Goal: Information Seeking & Learning: Learn about a topic

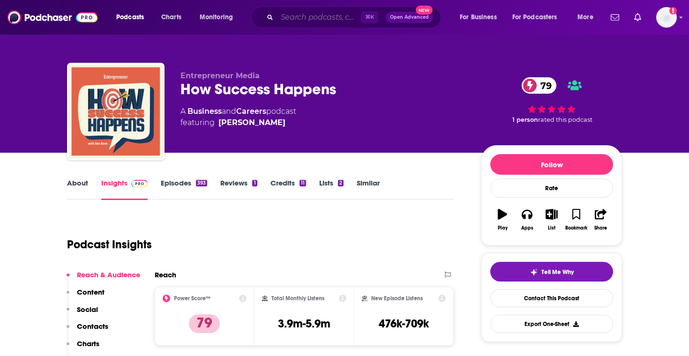
click at [301, 12] on input "Search podcasts, credits, & more..." at bounding box center [319, 17] width 84 height 15
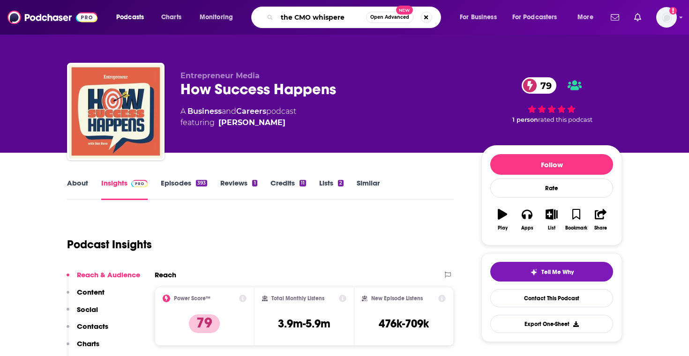
type input "the CMO whisperer"
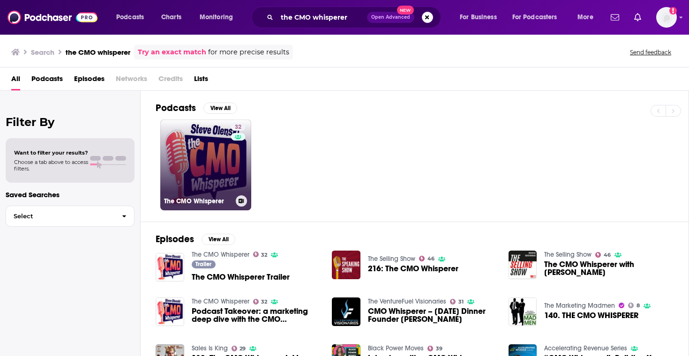
click at [232, 168] on div "32" at bounding box center [239, 159] width 16 height 72
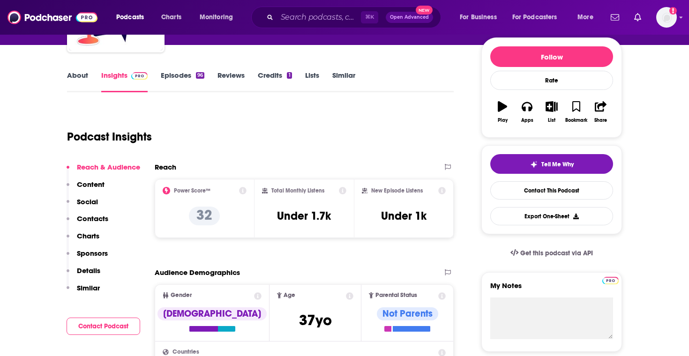
scroll to position [111, 0]
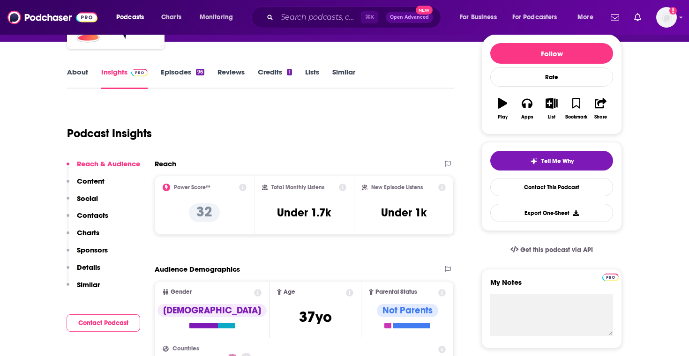
click at [177, 77] on link "Episodes 96" at bounding box center [183, 79] width 44 height 22
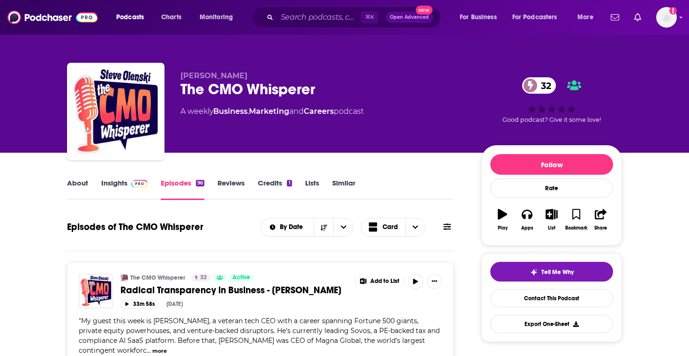
click at [67, 191] on link "About" at bounding box center [77, 190] width 21 height 22
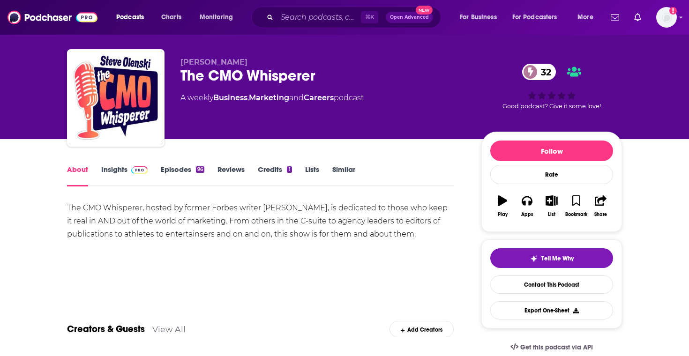
scroll to position [16, 0]
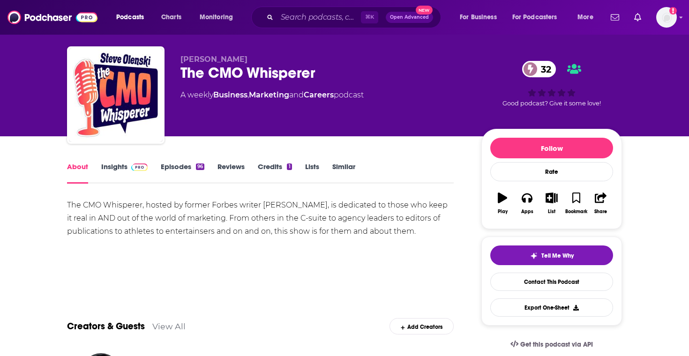
click at [195, 176] on link "Episodes 96" at bounding box center [183, 173] width 44 height 22
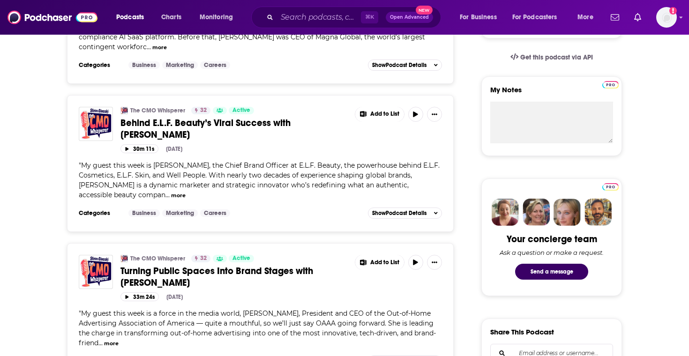
scroll to position [300, 0]
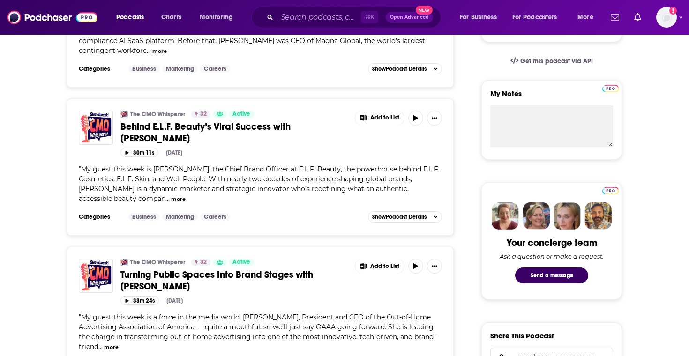
drag, startPoint x: 331, startPoint y: 308, endPoint x: 349, endPoint y: 311, distance: 18.6
click at [349, 313] on div "" My guest this week is a force in the media world, Anna Bager, President and C…" at bounding box center [260, 332] width 363 height 39
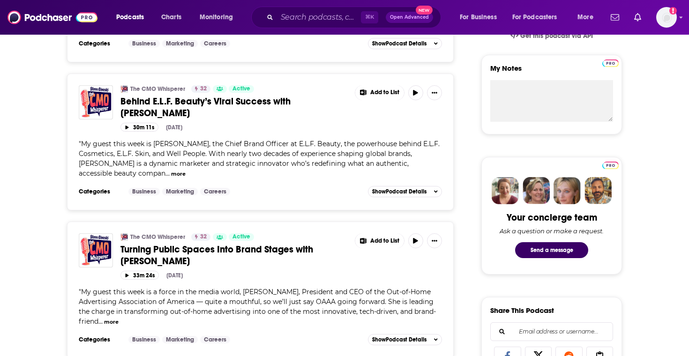
scroll to position [326, 0]
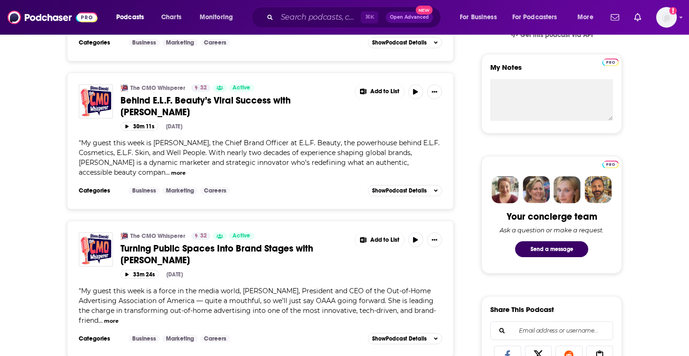
click at [113, 317] on button "more" at bounding box center [111, 321] width 15 height 8
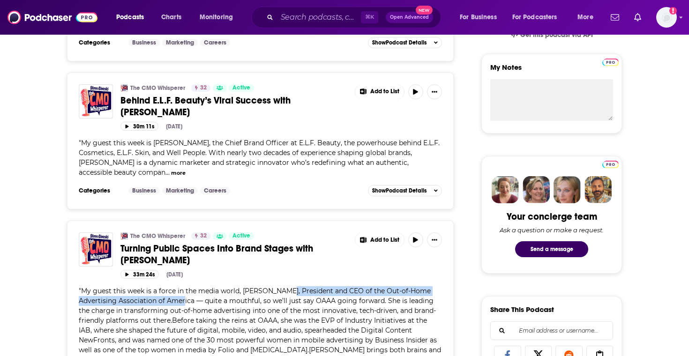
drag, startPoint x: 286, startPoint y: 279, endPoint x: 192, endPoint y: 293, distance: 94.8
click at [192, 293] on span "My guest this week is a force in the media world, Anna Bager, President and CEO…" at bounding box center [260, 325] width 362 height 77
copy span "President and CEO of the Out-of-Home Advertising Association of America"
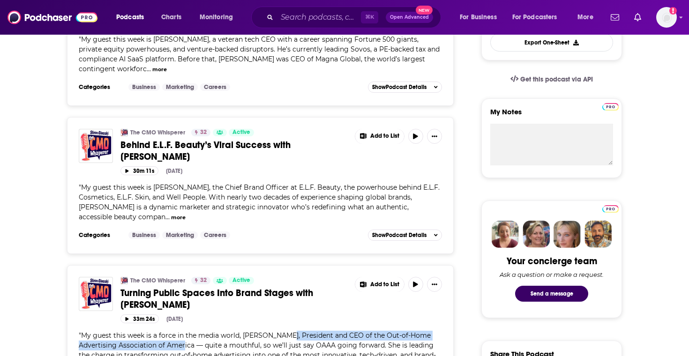
scroll to position [280, 0]
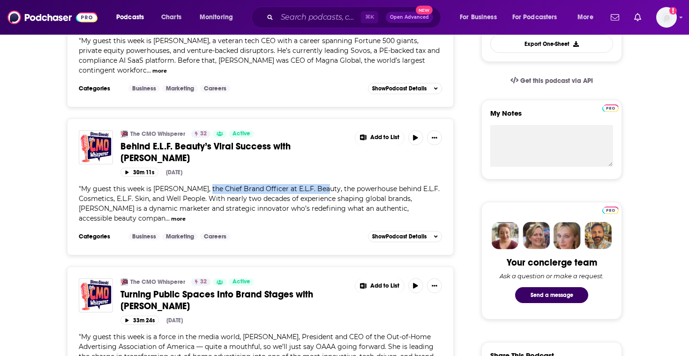
drag, startPoint x: 204, startPoint y: 176, endPoint x: 319, endPoint y: 179, distance: 114.9
click at [319, 185] on span "My guest this week is Laurie Lam, the Chief Brand Officer at E.L.F. Beauty, the…" at bounding box center [259, 204] width 361 height 38
copy span "Chief Brand Officer at E.L.F. Beauty"
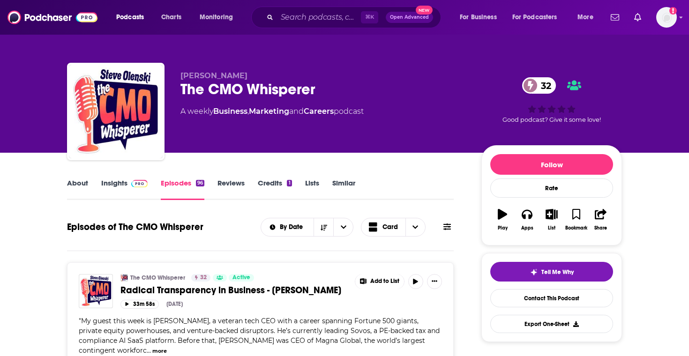
click at [115, 199] on link "Insights" at bounding box center [124, 190] width 46 height 22
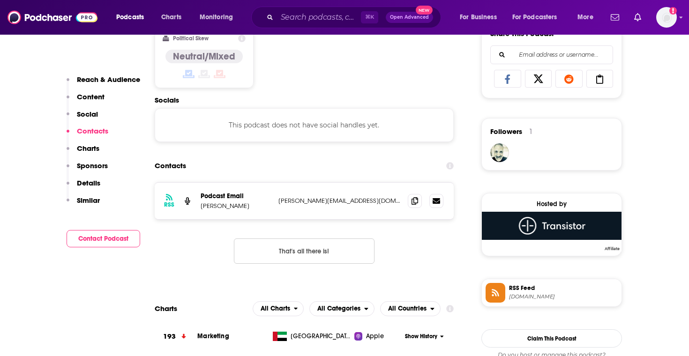
scroll to position [605, 0]
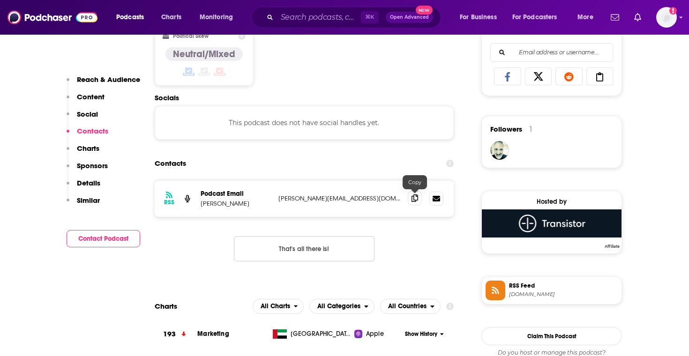
click at [414, 202] on icon at bounding box center [415, 199] width 7 height 8
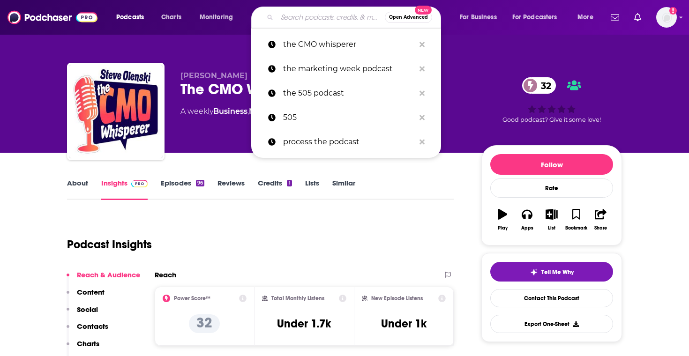
click at [285, 18] on input "Search podcasts, credits, & more..." at bounding box center [331, 17] width 108 height 15
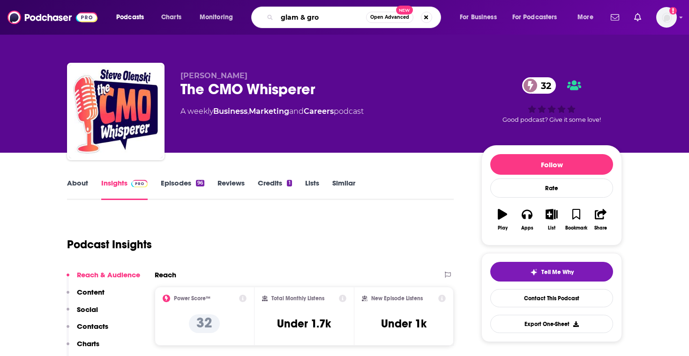
type input "glam & grow"
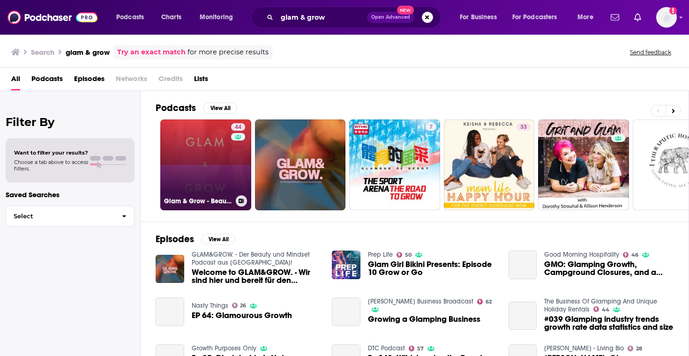
click at [217, 161] on link "44 Glam & Grow - Beauty Business Podcast" at bounding box center [205, 165] width 91 height 91
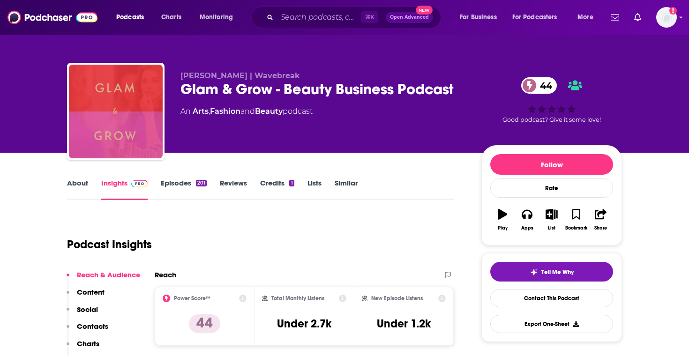
click at [202, 195] on link "Episodes 201" at bounding box center [184, 190] width 46 height 22
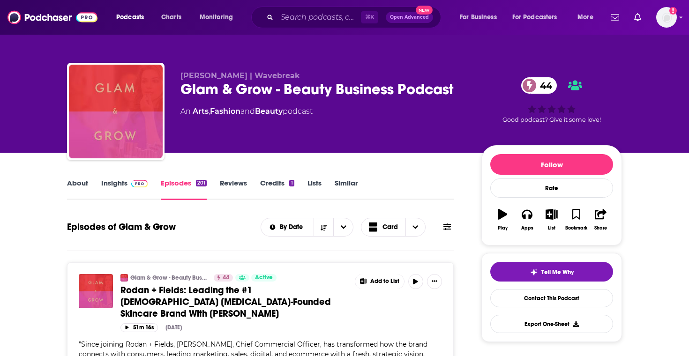
click at [78, 186] on link "About" at bounding box center [77, 190] width 21 height 22
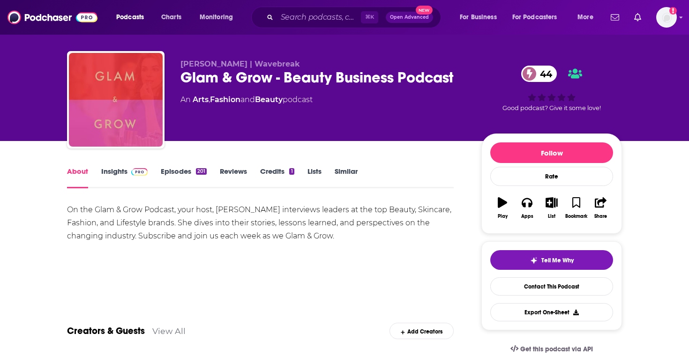
scroll to position [12, 0]
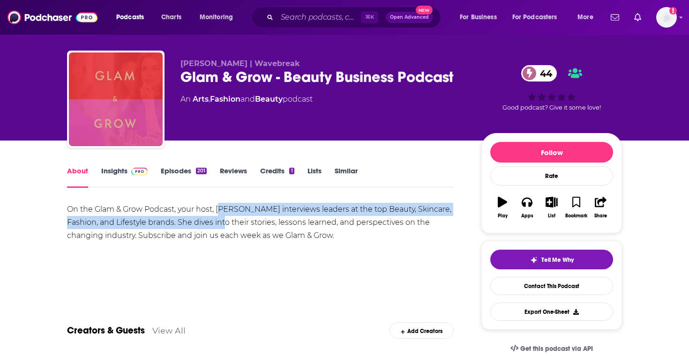
drag, startPoint x: 219, startPoint y: 210, endPoint x: 224, endPoint y: 218, distance: 8.8
click at [224, 218] on div "On the Glam & Grow Podcast, your host, Takara Sewitt interviews leaders at the …" at bounding box center [260, 222] width 387 height 39
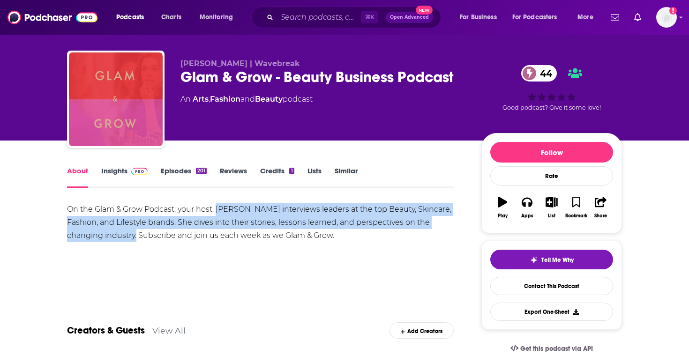
drag, startPoint x: 218, startPoint y: 207, endPoint x: 137, endPoint y: 236, distance: 86.0
click at [137, 236] on div "On the Glam & Grow Podcast, your host, Takara Sewitt interviews leaders at the …" at bounding box center [260, 222] width 387 height 39
copy div "Takara Sewitt interviews leaders at the top Beauty, Skincare, Fashion, and Life…"
click at [172, 181] on link "Episodes 201" at bounding box center [184, 177] width 46 height 22
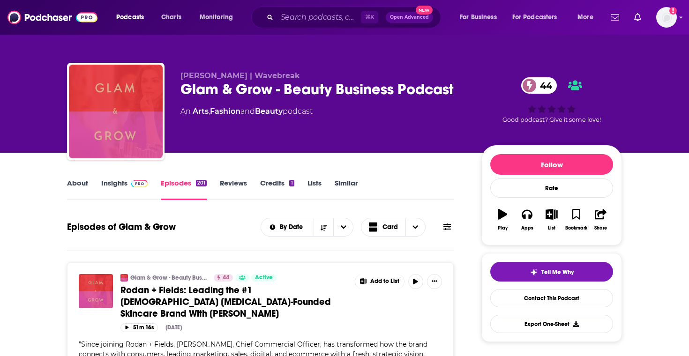
click at [134, 183] on img at bounding box center [139, 184] width 16 height 8
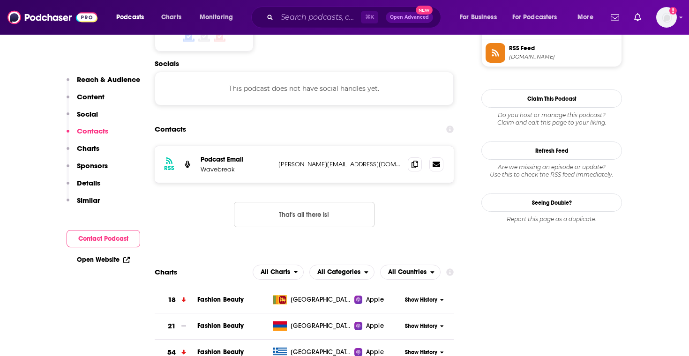
scroll to position [798, 0]
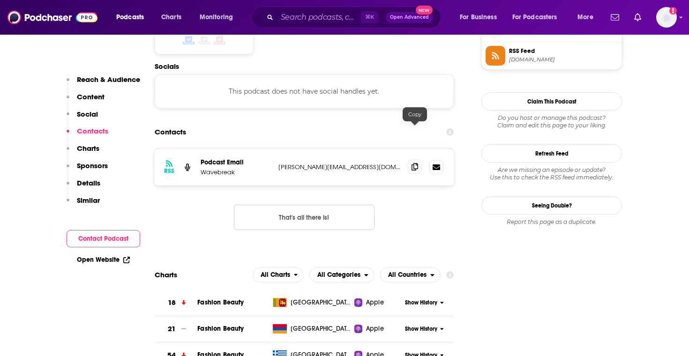
click at [420, 160] on span at bounding box center [415, 167] width 14 height 14
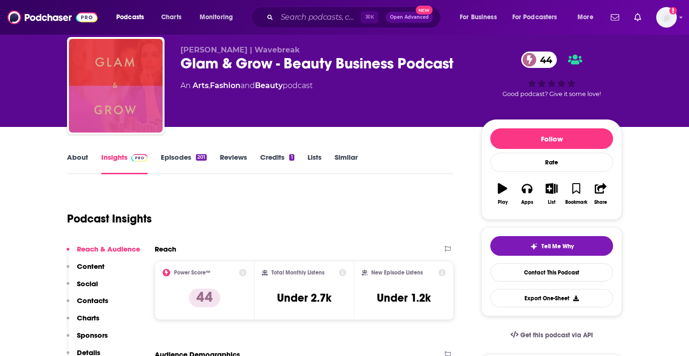
scroll to position [0, 0]
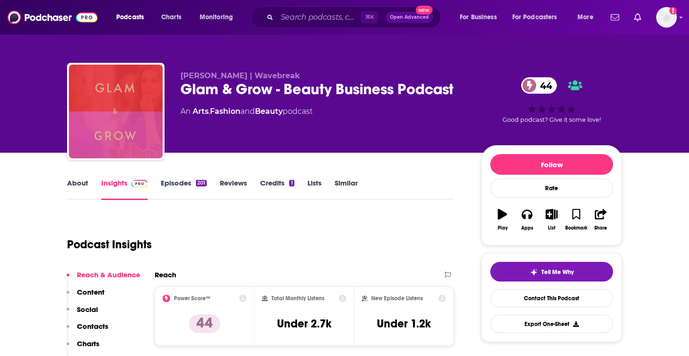
click at [291, 25] on div "⌘ K Open Advanced New" at bounding box center [346, 18] width 190 height 22
click at [291, 18] on input "Search podcasts, credits, & more..." at bounding box center [319, 17] width 84 height 15
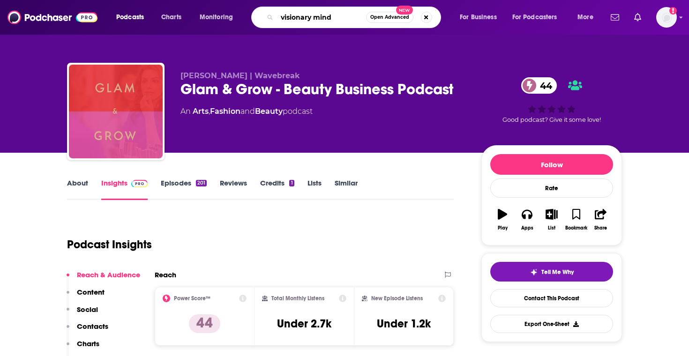
type input "visionary minds"
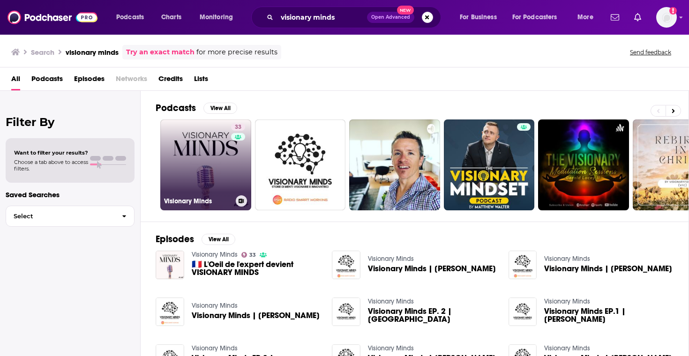
click at [223, 160] on link "33 Visionary Minds" at bounding box center [205, 165] width 91 height 91
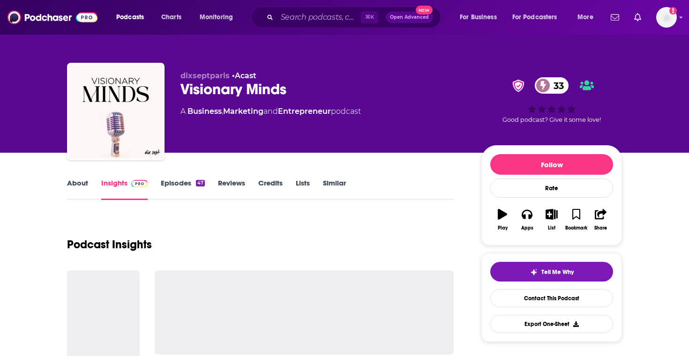
click at [69, 185] on link "About" at bounding box center [77, 190] width 21 height 22
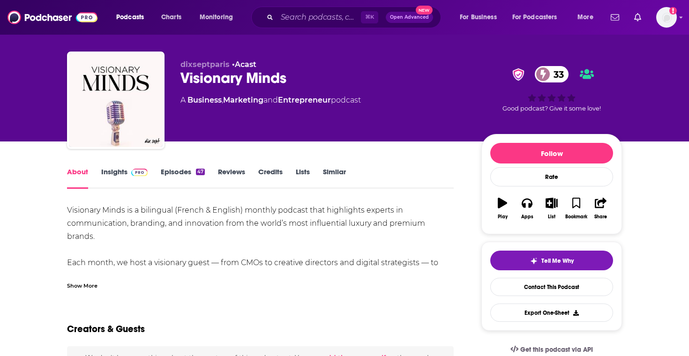
scroll to position [23, 0]
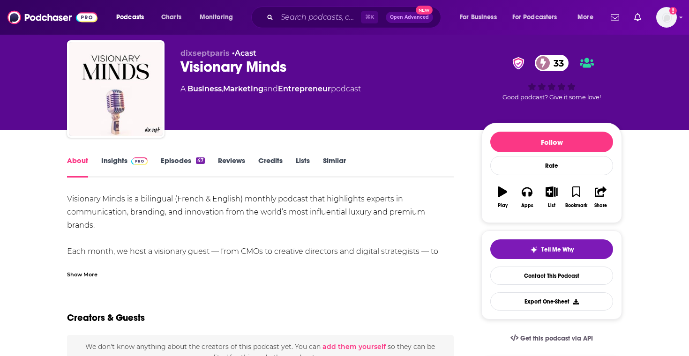
click at [174, 163] on link "Episodes 47" at bounding box center [183, 167] width 44 height 22
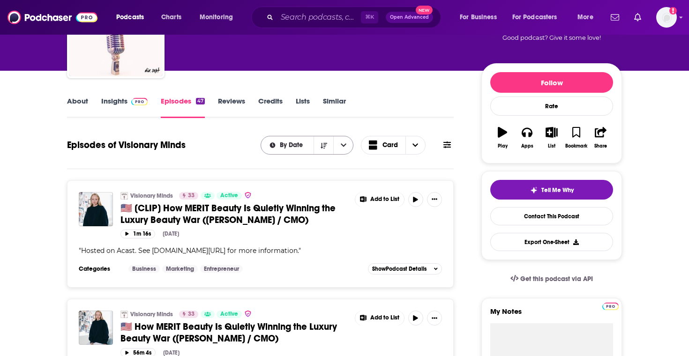
scroll to position [22, 0]
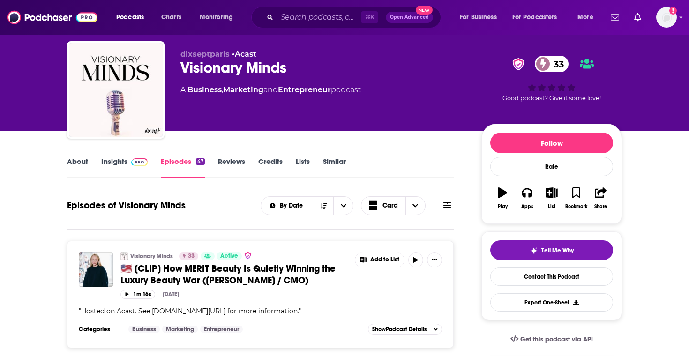
click at [78, 166] on link "About" at bounding box center [77, 168] width 21 height 22
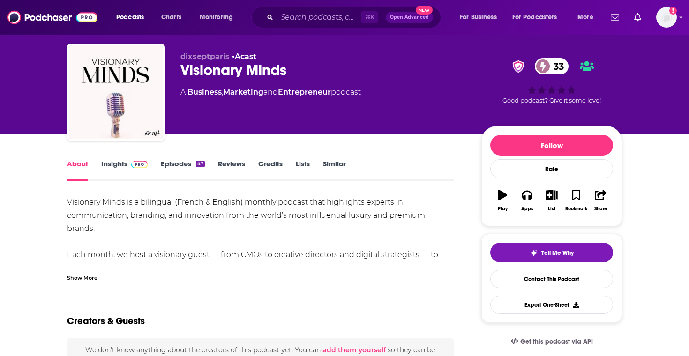
scroll to position [21, 0]
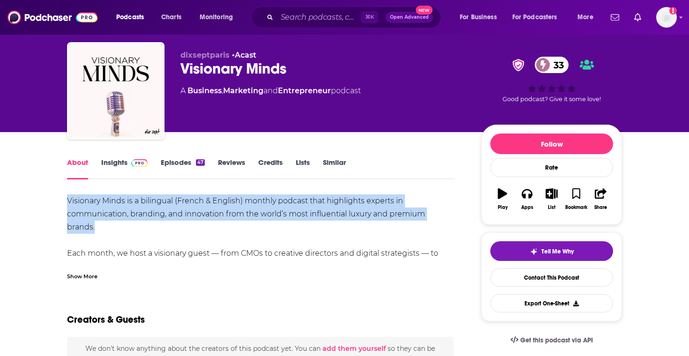
drag, startPoint x: 64, startPoint y: 197, endPoint x: 188, endPoint y: 220, distance: 125.9
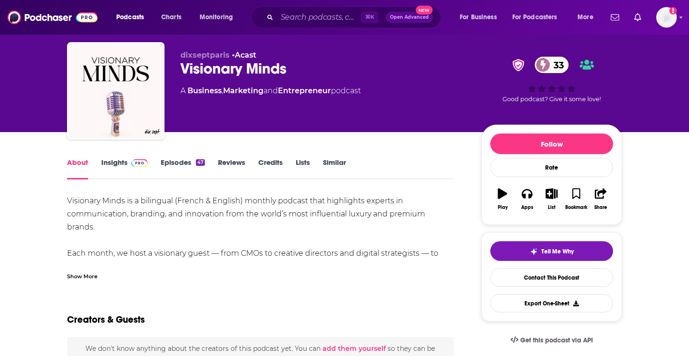
click at [257, 199] on div "Visionary Minds is a bilingual (French & English) monthly podcast that highligh…" at bounding box center [260, 313] width 387 height 236
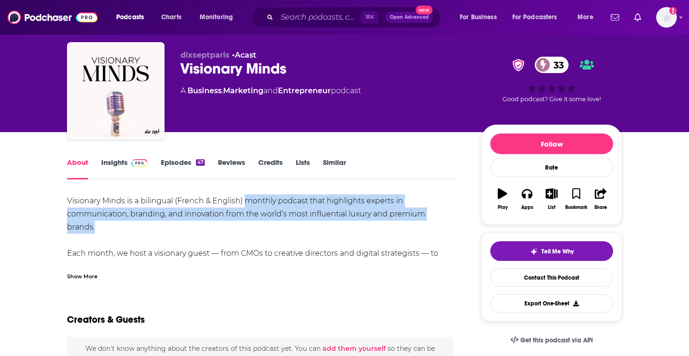
drag, startPoint x: 248, startPoint y: 200, endPoint x: 260, endPoint y: 224, distance: 26.8
click at [260, 224] on div "Visionary Minds is a bilingual (French & English) monthly podcast that highligh…" at bounding box center [260, 313] width 387 height 236
copy div "monthly podcast that highlights experts in communication, branding, and innovat…"
click at [178, 161] on link "Episodes 47" at bounding box center [183, 169] width 44 height 22
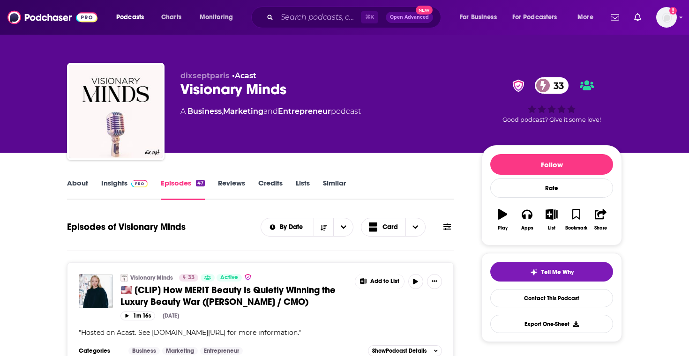
click at [141, 181] on img at bounding box center [139, 184] width 16 height 8
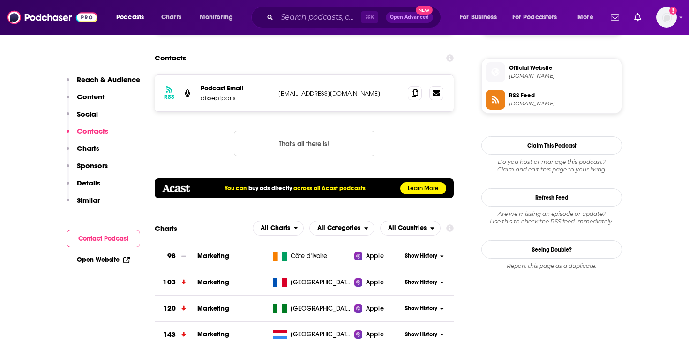
scroll to position [747, 0]
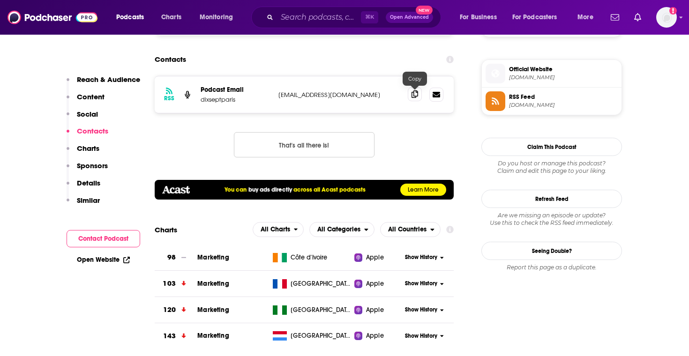
click at [415, 98] on icon at bounding box center [415, 94] width 7 height 8
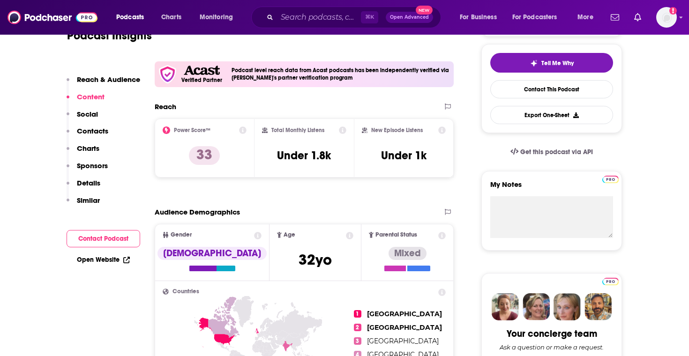
scroll to position [201, 0]
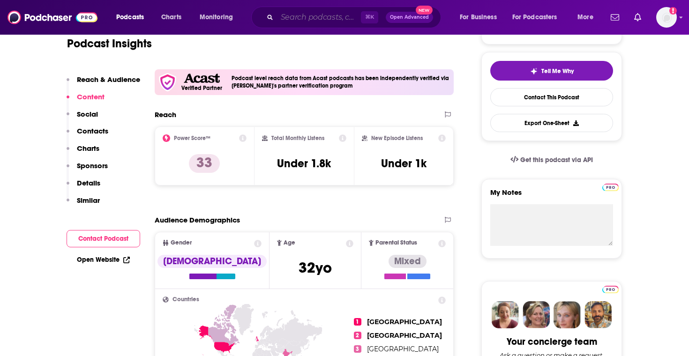
click at [295, 19] on input "Search podcasts, credits, & more..." at bounding box center [319, 17] width 84 height 15
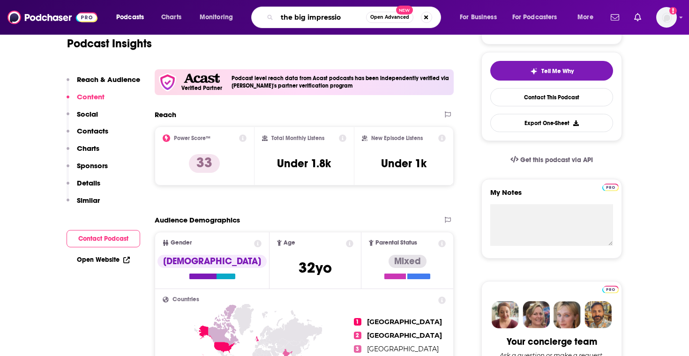
type input "the big impression"
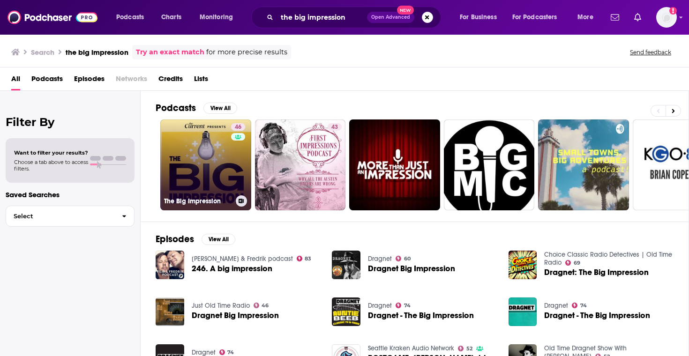
click at [192, 152] on link "46 The Big Impression" at bounding box center [205, 165] width 91 height 91
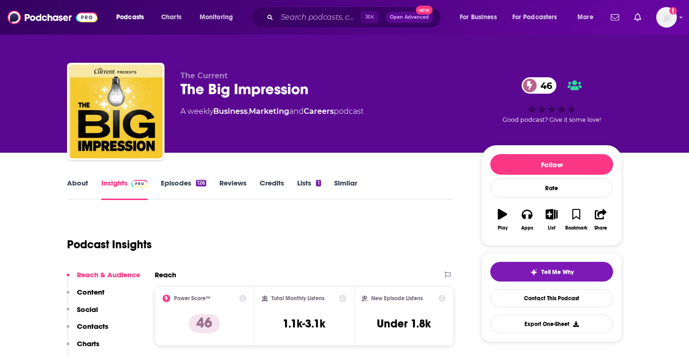
click at [80, 191] on link "About" at bounding box center [77, 190] width 21 height 22
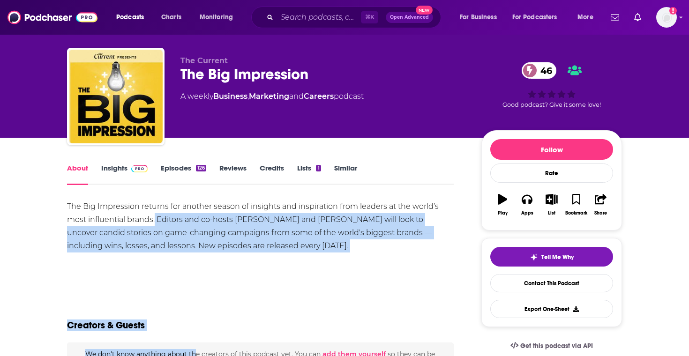
scroll to position [19, 0]
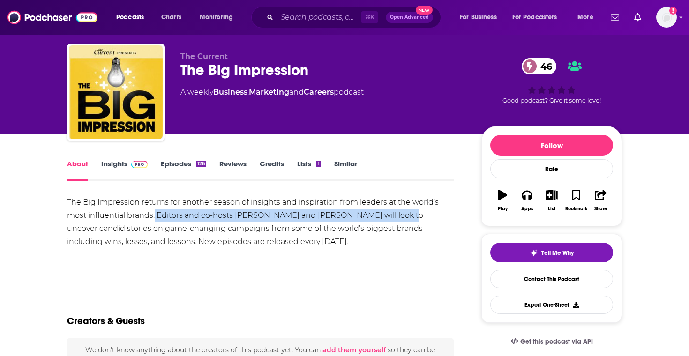
drag, startPoint x: 156, startPoint y: 235, endPoint x: 390, endPoint y: 217, distance: 235.5
click at [390, 217] on div "The Big Impression returns for another season of insights and inspiration from …" at bounding box center [260, 222] width 387 height 53
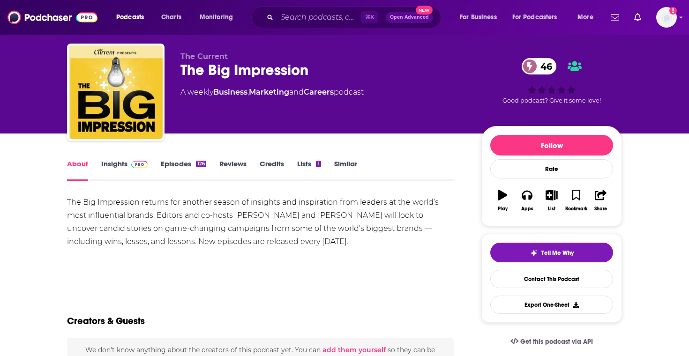
click at [361, 263] on div "The Big Impression returns for another season of insights and inspiration from …" at bounding box center [260, 239] width 387 height 86
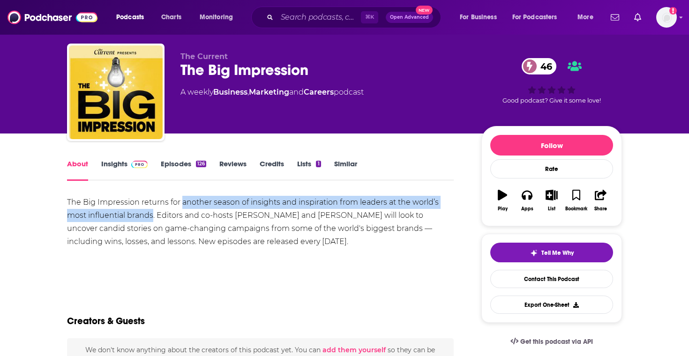
drag, startPoint x: 153, startPoint y: 218, endPoint x: 182, endPoint y: 203, distance: 32.9
click at [182, 203] on div "The Big Impression returns for another season of insights and inspiration from …" at bounding box center [260, 222] width 387 height 53
copy div "another season of insights and inspiration from leaders at the world’s most inf…"
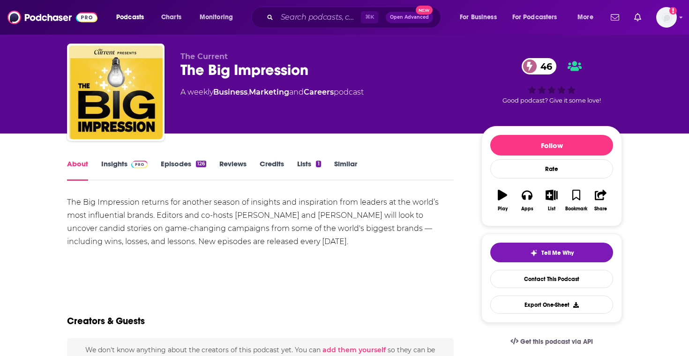
click at [214, 215] on div "The Big Impression returns for another season of insights and inspiration from …" at bounding box center [260, 222] width 387 height 53
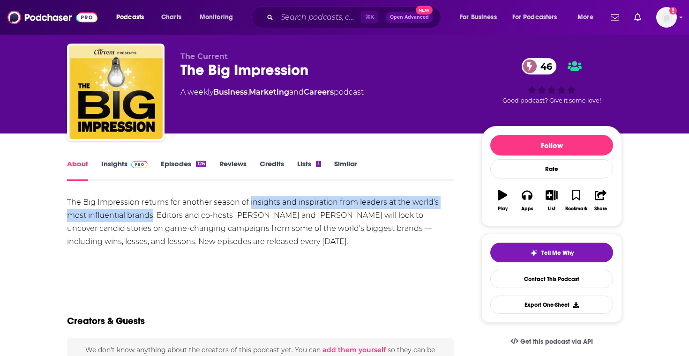
drag, startPoint x: 152, startPoint y: 214, endPoint x: 250, endPoint y: 200, distance: 99.0
click at [250, 201] on div "The Big Impression returns for another season of insights and inspiration from …" at bounding box center [260, 222] width 387 height 53
copy div "insights and inspiration from leaders at the world’s most influential brands"
click at [176, 169] on link "Episodes 126" at bounding box center [183, 170] width 45 height 22
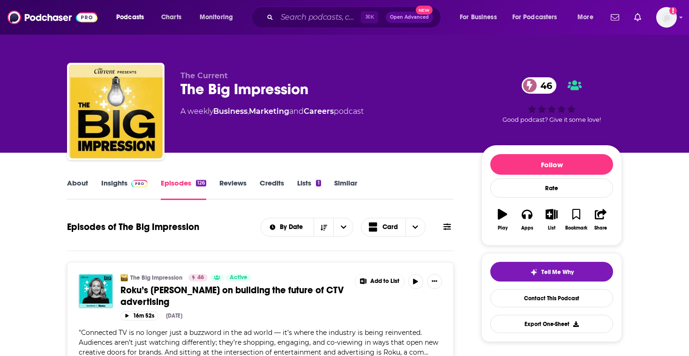
click at [83, 185] on link "About" at bounding box center [77, 190] width 21 height 22
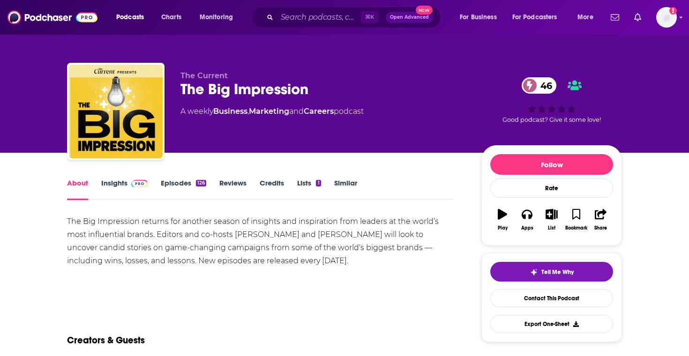
click at [123, 192] on link "Insights" at bounding box center [124, 190] width 46 height 22
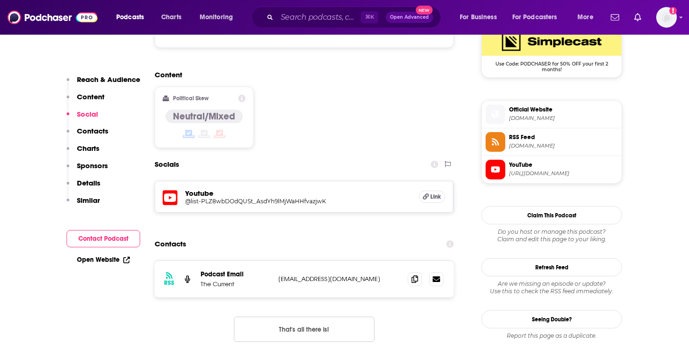
scroll to position [715, 0]
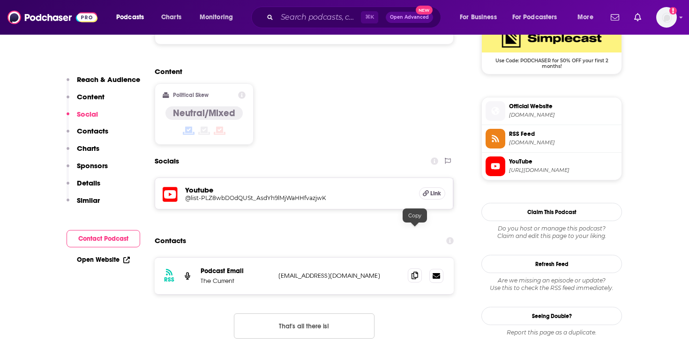
click at [417, 272] on icon at bounding box center [415, 276] width 7 height 8
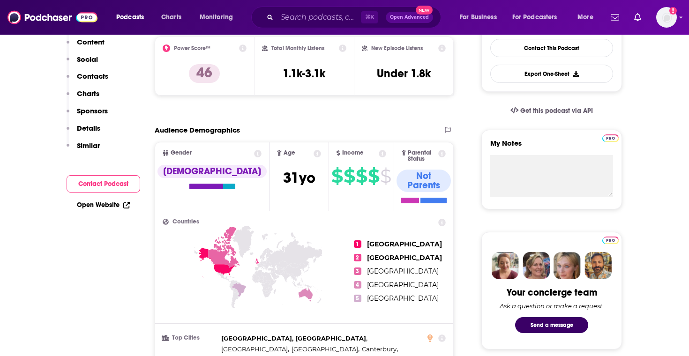
scroll to position [0, 0]
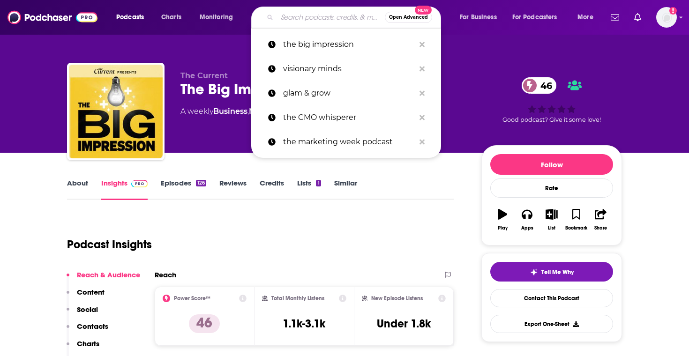
click at [322, 11] on input "Search podcasts, credits, & more..." at bounding box center [331, 17] width 108 height 15
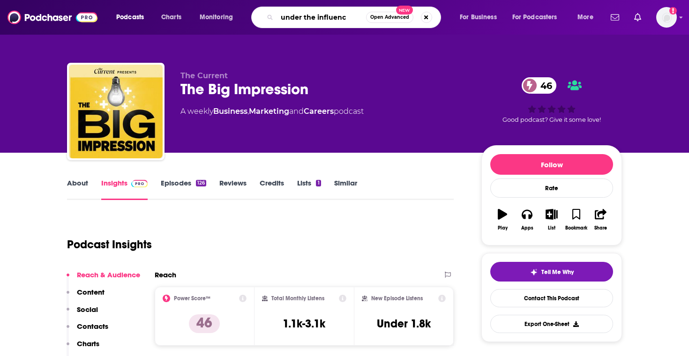
type input "under the influence"
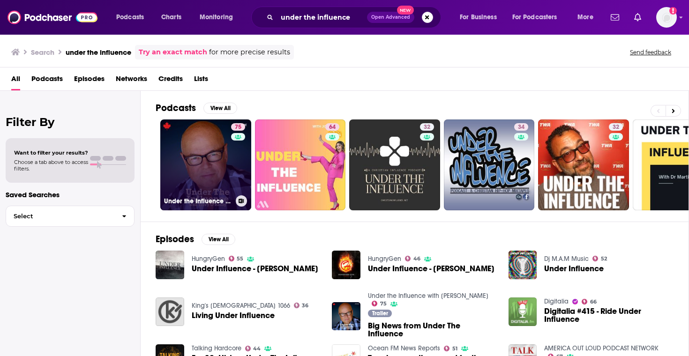
click at [205, 184] on link "75 Under the Influence with Terry O'Reilly" at bounding box center [205, 165] width 91 height 91
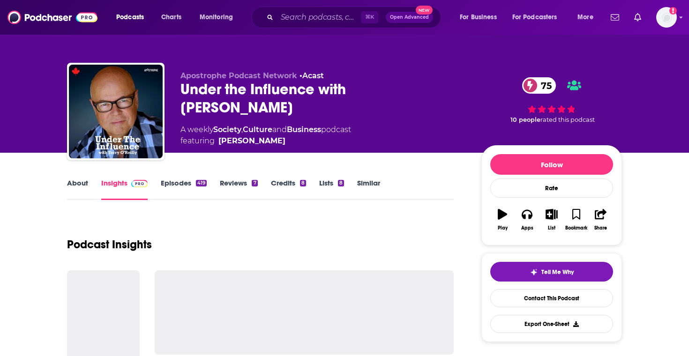
click at [187, 188] on link "Episodes 419" at bounding box center [184, 190] width 46 height 22
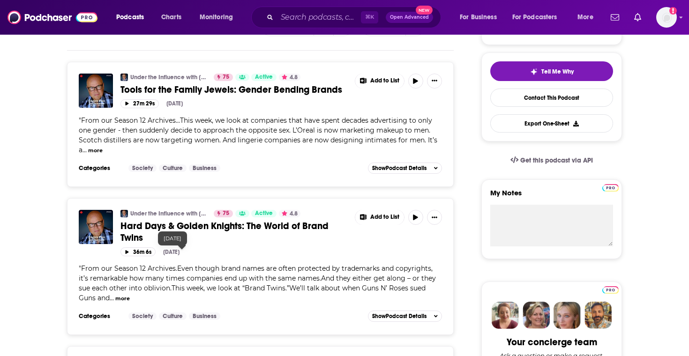
scroll to position [314, 0]
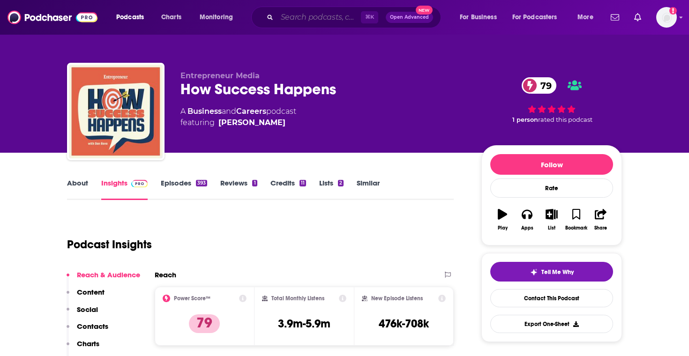
click at [325, 16] on input "Search podcasts, credits, & more..." at bounding box center [319, 17] width 84 height 15
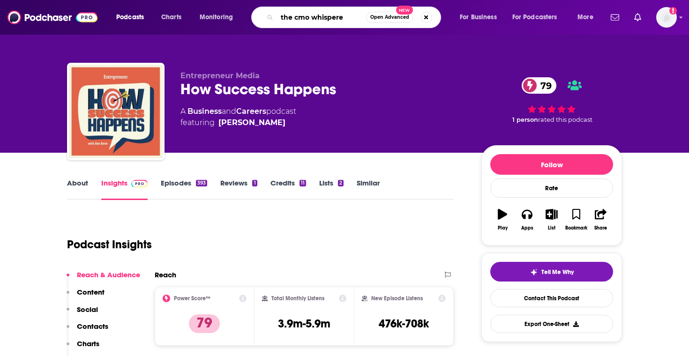
type input "the cmo whisperer"
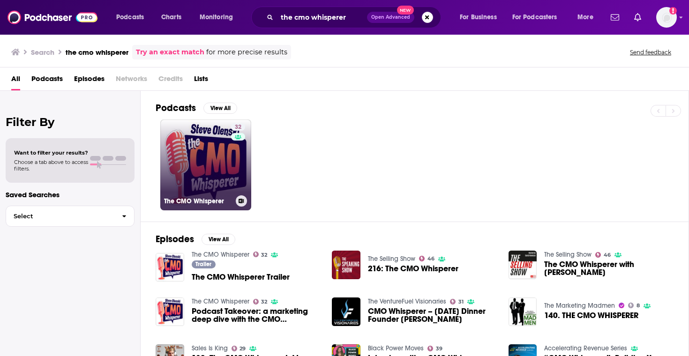
click at [219, 173] on link "32 The CMO Whisperer" at bounding box center [205, 165] width 91 height 91
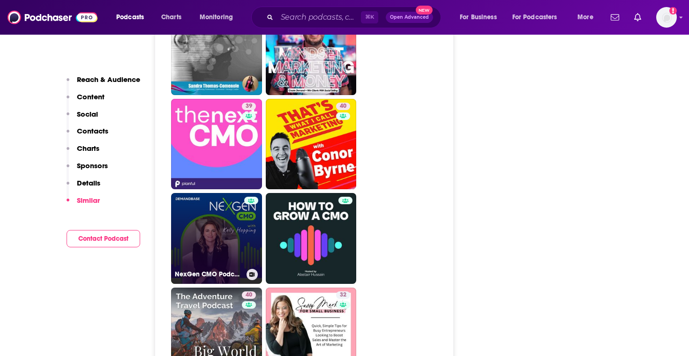
scroll to position [1340, 0]
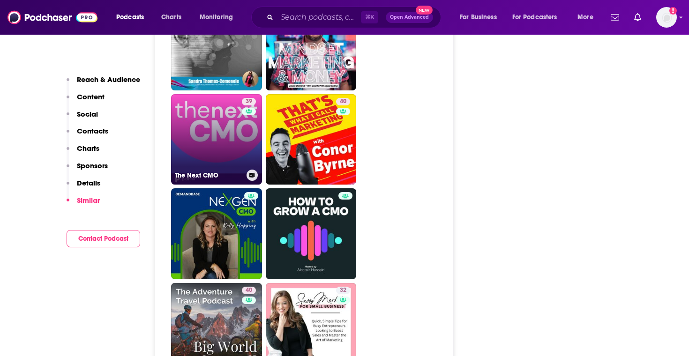
click at [230, 154] on link "39 The Next CMO" at bounding box center [216, 139] width 91 height 91
type input "[URL][DOMAIN_NAME]"
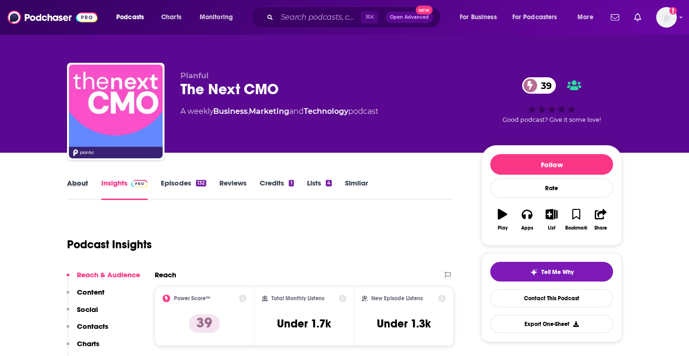
click at [88, 193] on div "About" at bounding box center [84, 190] width 34 height 22
click at [80, 187] on link "About" at bounding box center [77, 190] width 21 height 22
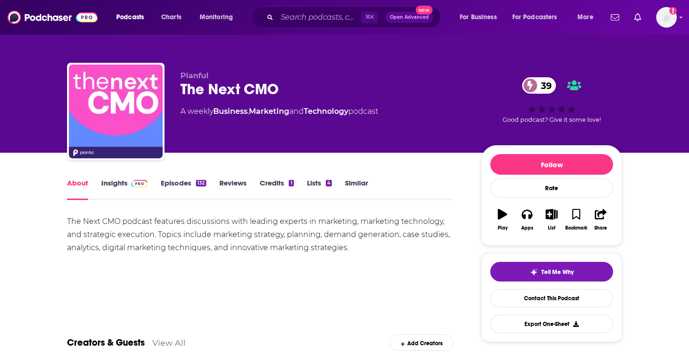
click at [205, 195] on link "Episodes 132" at bounding box center [183, 190] width 45 height 22
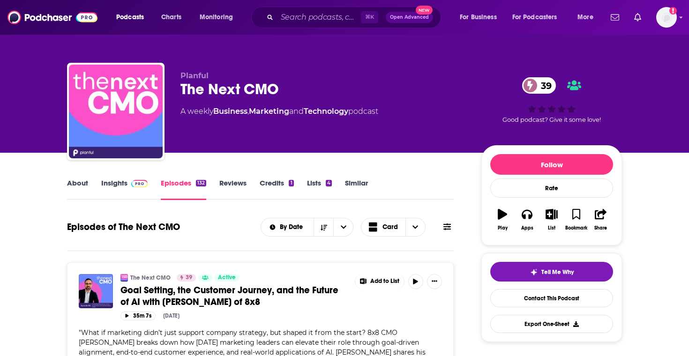
click at [82, 195] on link "About" at bounding box center [77, 190] width 21 height 22
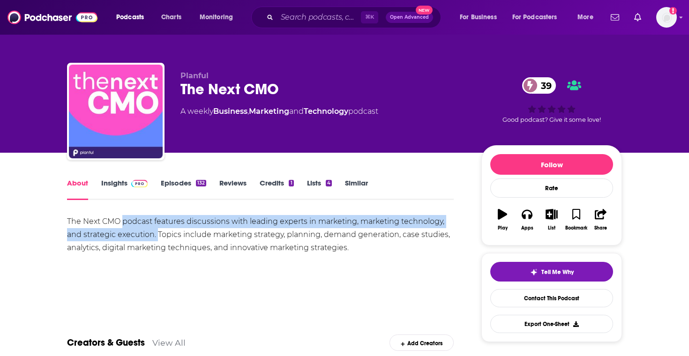
drag, startPoint x: 123, startPoint y: 221, endPoint x: 158, endPoint y: 237, distance: 38.4
click at [158, 237] on div "The Next CMO podcast features discussions with leading experts in marketing, ma…" at bounding box center [260, 234] width 387 height 39
click at [153, 218] on div "The Next CMO podcast features discussions with leading experts in marketing, ma…" at bounding box center [260, 234] width 387 height 39
drag, startPoint x: 154, startPoint y: 220, endPoint x: 157, endPoint y: 235, distance: 15.2
click at [157, 235] on div "The Next CMO podcast features discussions with leading experts in marketing, ma…" at bounding box center [260, 234] width 387 height 39
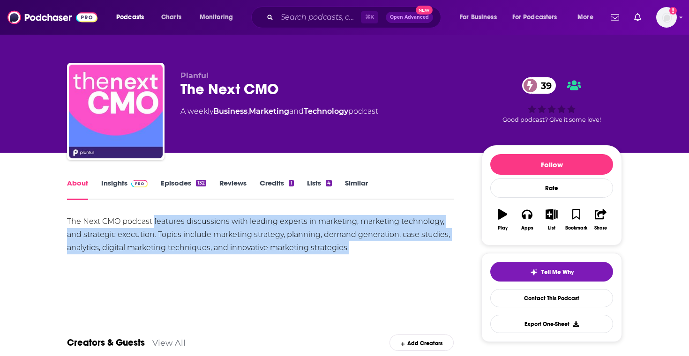
drag, startPoint x: 397, startPoint y: 255, endPoint x: 155, endPoint y: 221, distance: 244.3
click at [155, 221] on div "The Next CMO podcast features discussions with leading experts in marketing, ma…" at bounding box center [260, 248] width 387 height 66
copy div "features discussions with leading experts in marketing, marketing technology, a…"
click at [200, 188] on link "Episodes 132" at bounding box center [183, 190] width 45 height 22
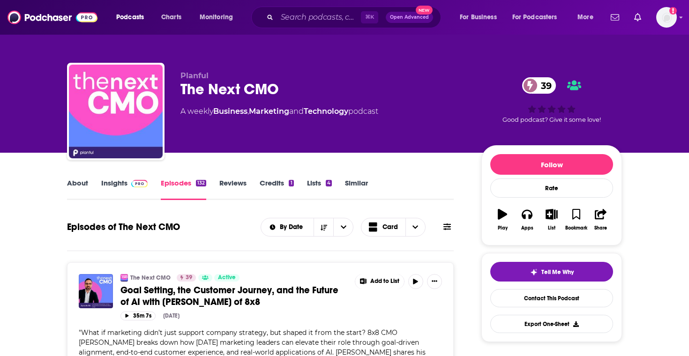
click at [136, 193] on link "Insights" at bounding box center [124, 190] width 46 height 22
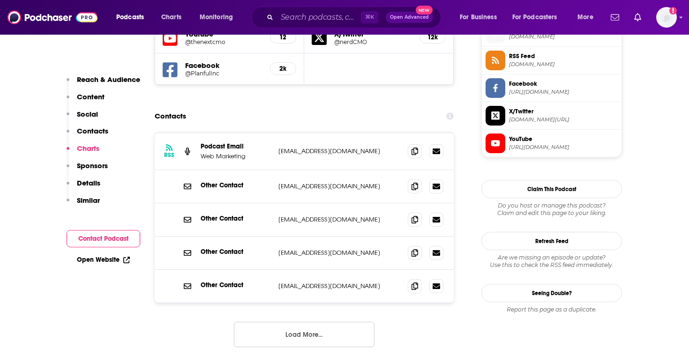
scroll to position [701, 0]
click at [412, 188] on icon at bounding box center [415, 187] width 7 height 8
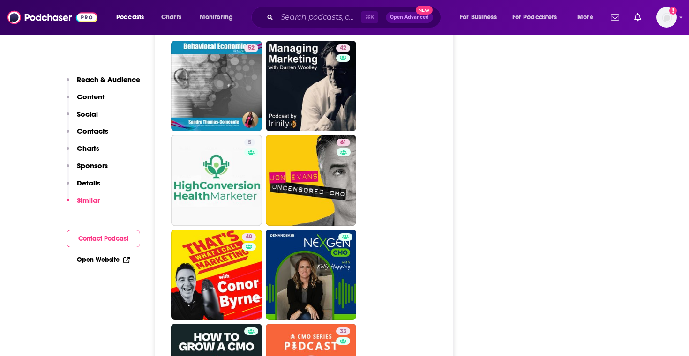
scroll to position [1497, 0]
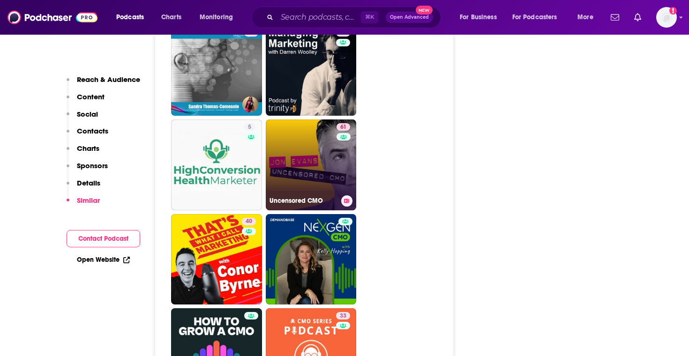
click at [331, 170] on link "61 Uncensored CMO" at bounding box center [311, 165] width 91 height 91
type input "[URL][DOMAIN_NAME]"
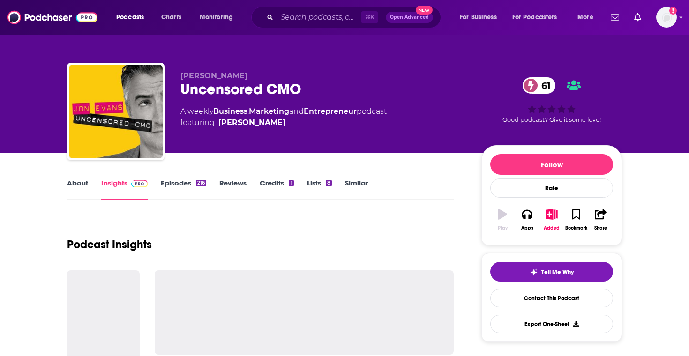
click at [188, 189] on link "Episodes 216" at bounding box center [183, 190] width 45 height 22
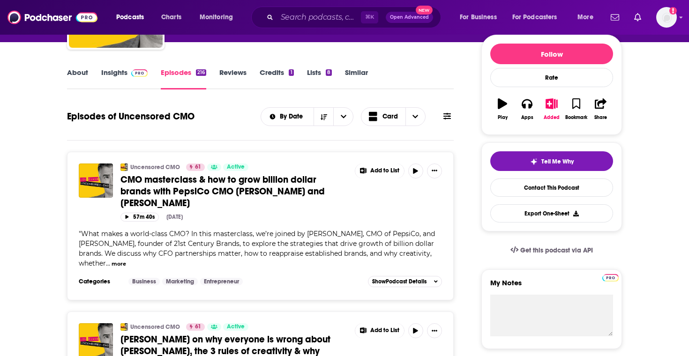
scroll to position [112, 0]
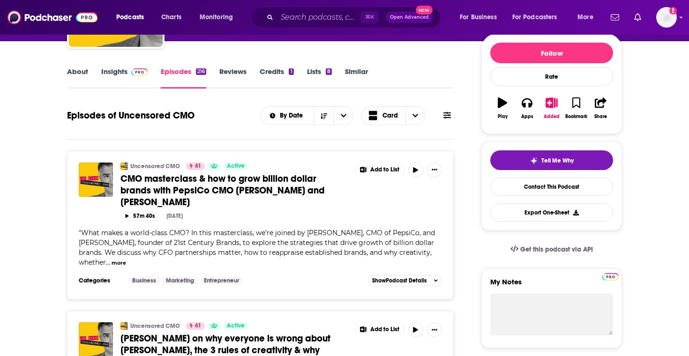
click at [122, 72] on link "Insights" at bounding box center [124, 78] width 46 height 22
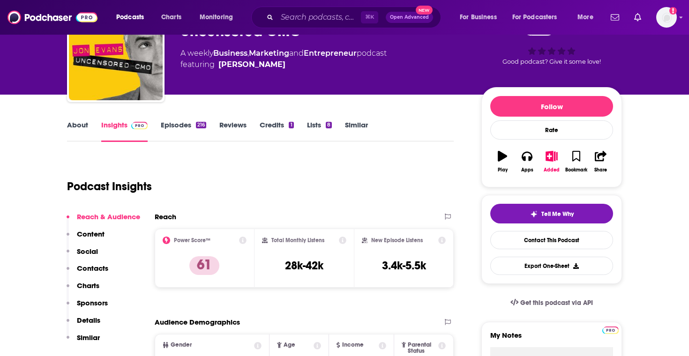
scroll to position [60, 0]
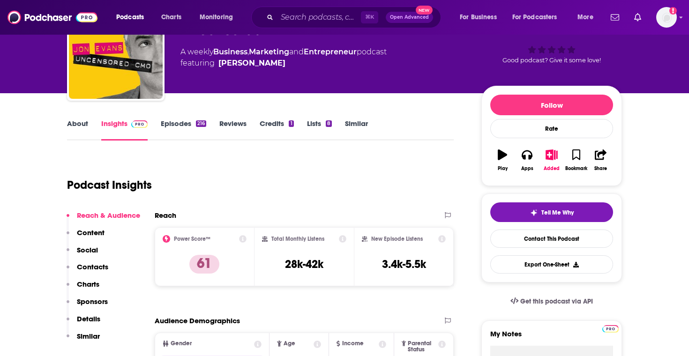
click at [180, 122] on link "Episodes 216" at bounding box center [183, 130] width 45 height 22
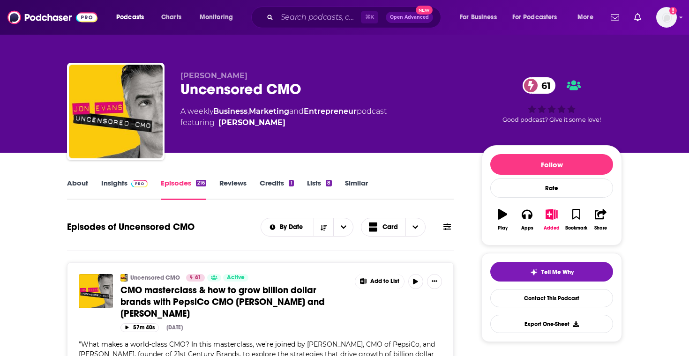
click at [104, 180] on link "Insights" at bounding box center [124, 190] width 46 height 22
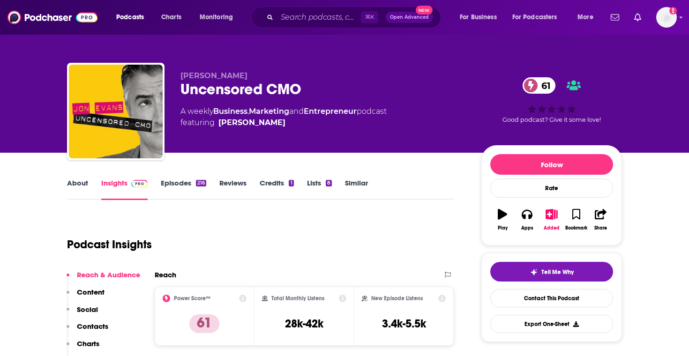
click at [83, 178] on div "About Insights Episodes 216 Reviews Credits 1 Lists 8 Similar" at bounding box center [260, 188] width 387 height 23
click at [84, 188] on link "About" at bounding box center [77, 190] width 21 height 22
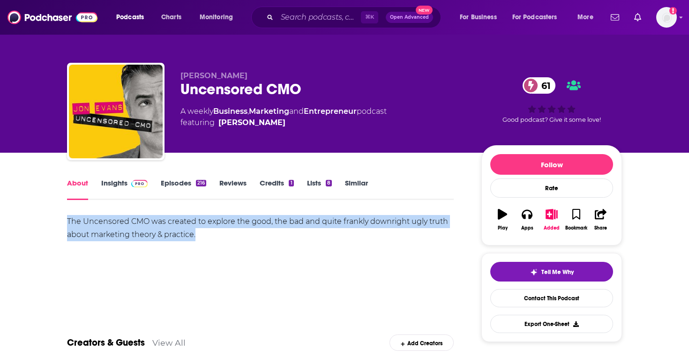
drag, startPoint x: 203, startPoint y: 235, endPoint x: 56, endPoint y: 225, distance: 148.0
copy div "The Uncensored CMO was created to explore the good, the bad and quite frankly d…"
click at [183, 186] on link "Episodes 216" at bounding box center [183, 190] width 45 height 22
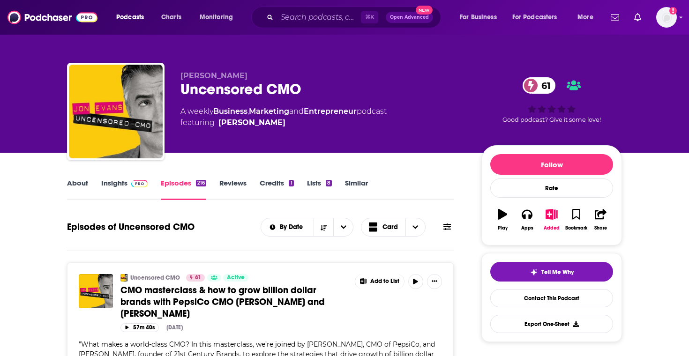
click at [137, 186] on img at bounding box center [139, 184] width 16 height 8
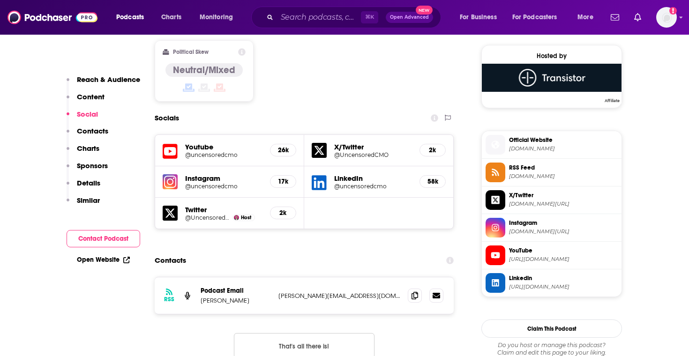
scroll to position [754, 0]
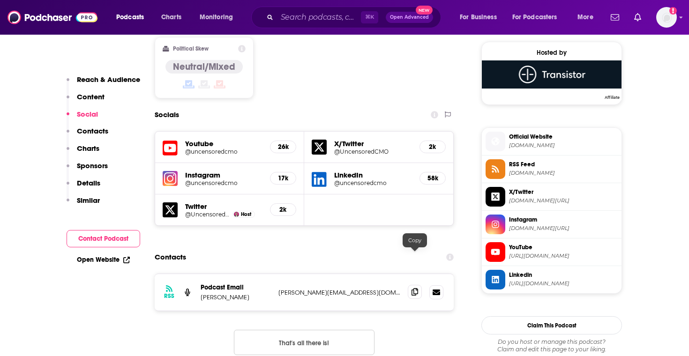
click at [414, 288] on icon at bounding box center [415, 292] width 7 height 8
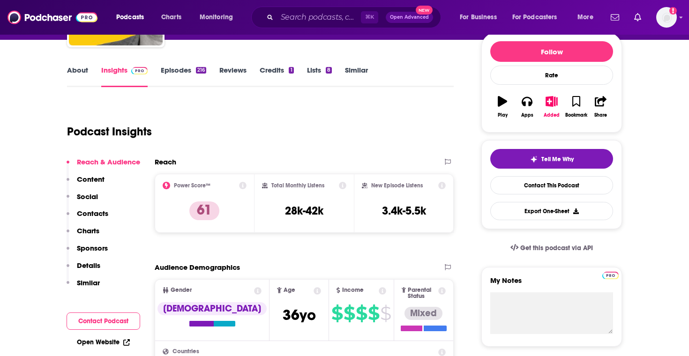
scroll to position [0, 0]
